Goal: Find contact information: Find contact information

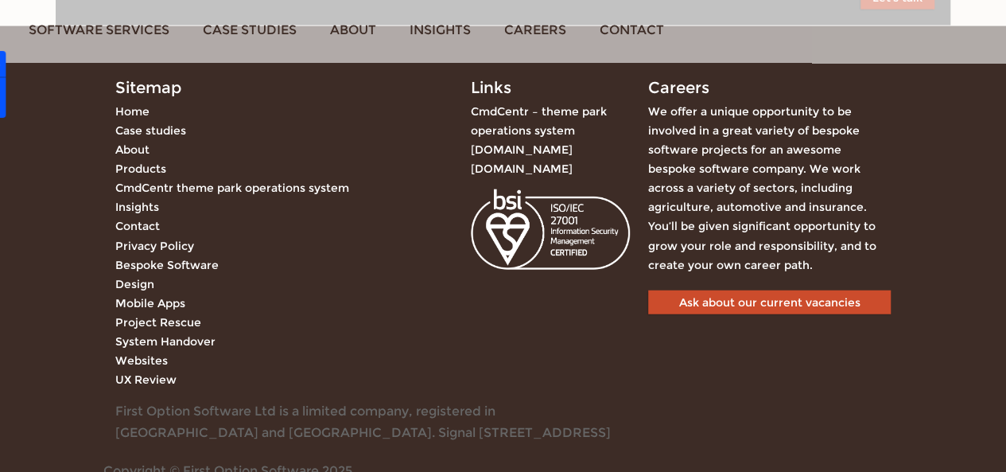
scroll to position [4902, 0]
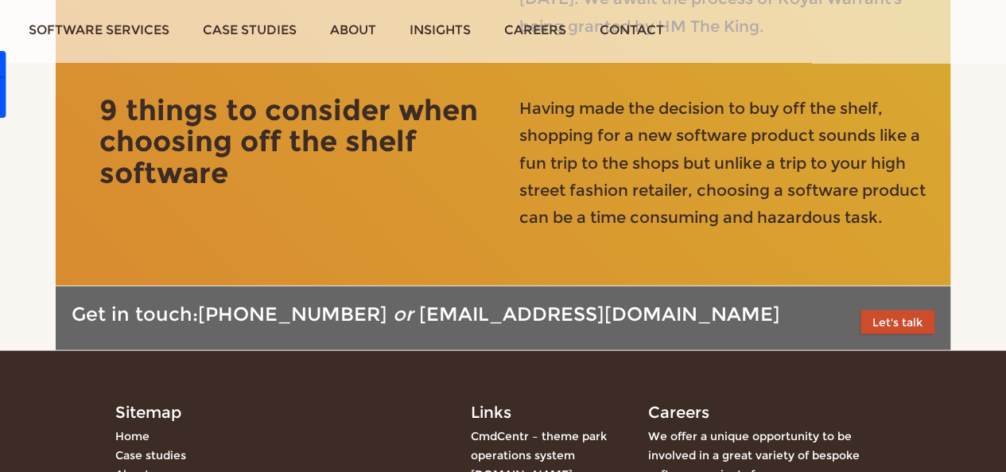
scroll to position [4902, 0]
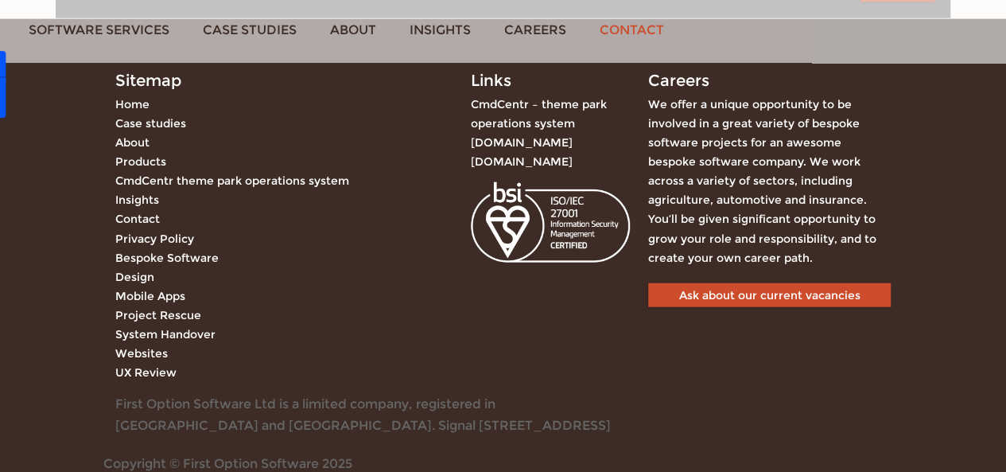
click at [639, 25] on link "Contact" at bounding box center [632, 30] width 98 height 60
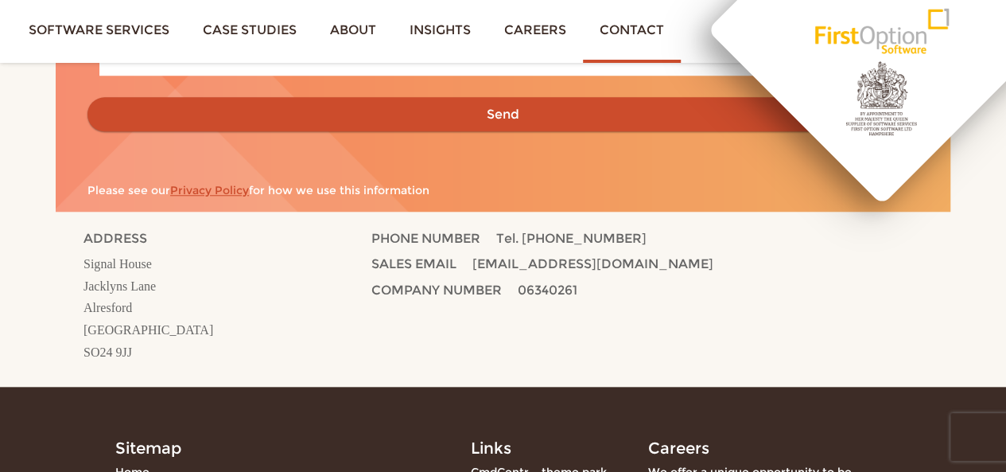
scroll to position [736, 0]
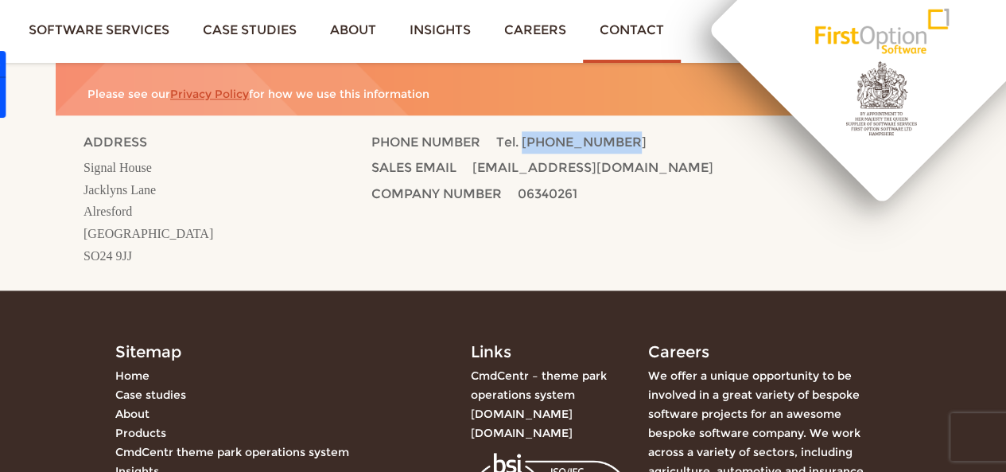
drag, startPoint x: 528, startPoint y: 141, endPoint x: 616, endPoint y: 147, distance: 87.7
click at [616, 147] on p "PHONE NUMBER Tel. [PHONE_NUMBER]" at bounding box center [611, 144] width 480 height 26
copy span "0333 900 1444"
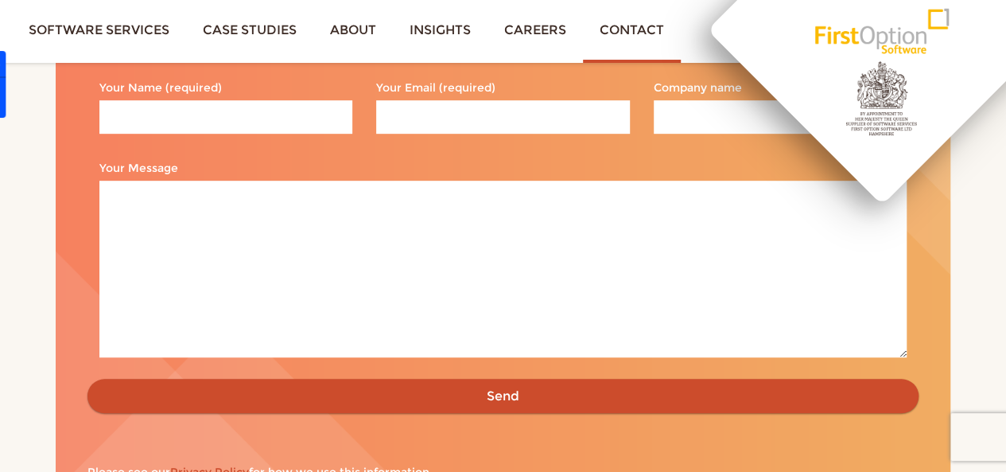
scroll to position [0, 0]
